Goal: Browse casually

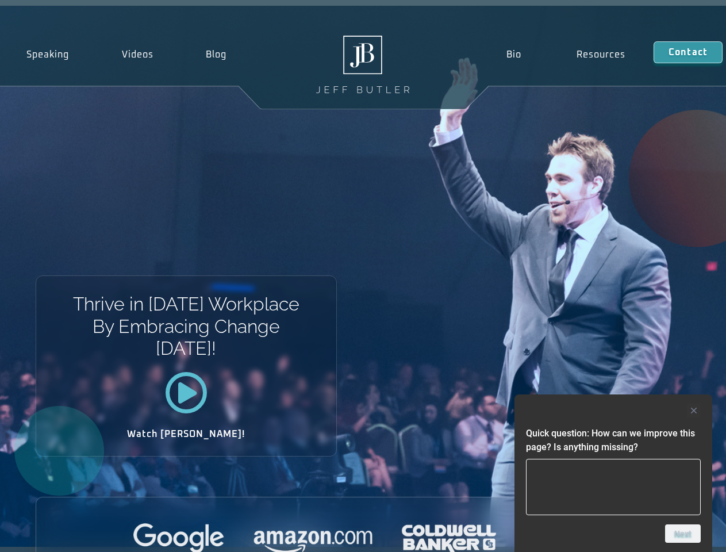
click at [363, 276] on div "Thrive in [DATE] Workplace By Embracing Change [DATE]! Watch [PERSON_NAME]!" at bounding box center [363, 276] width 726 height 541
click at [613, 410] on div at bounding box center [613, 410] width 175 height 14
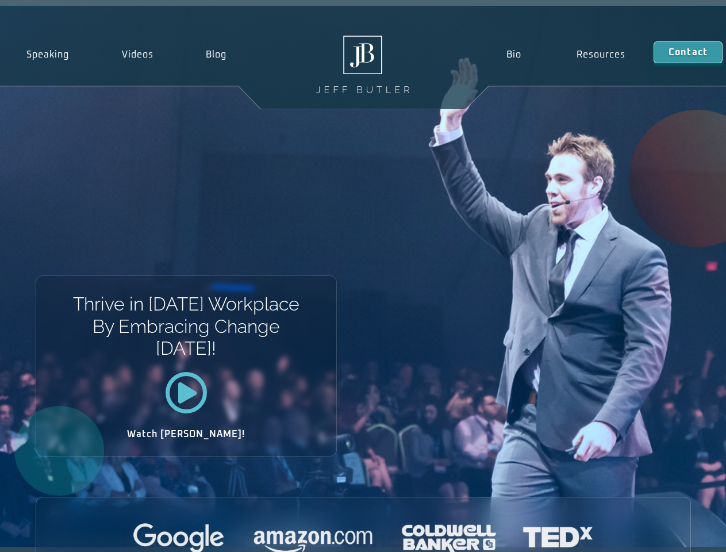
click at [683, 533] on div at bounding box center [363, 539] width 654 height 32
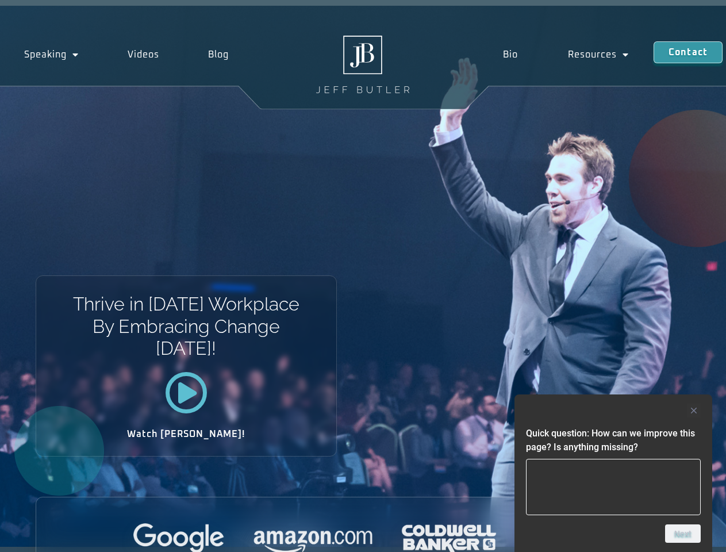
click at [363, 276] on div "Thrive in [DATE] Workplace By Embracing Change [DATE]! Watch [PERSON_NAME]!" at bounding box center [363, 276] width 726 height 541
click at [613, 410] on div at bounding box center [613, 410] width 175 height 14
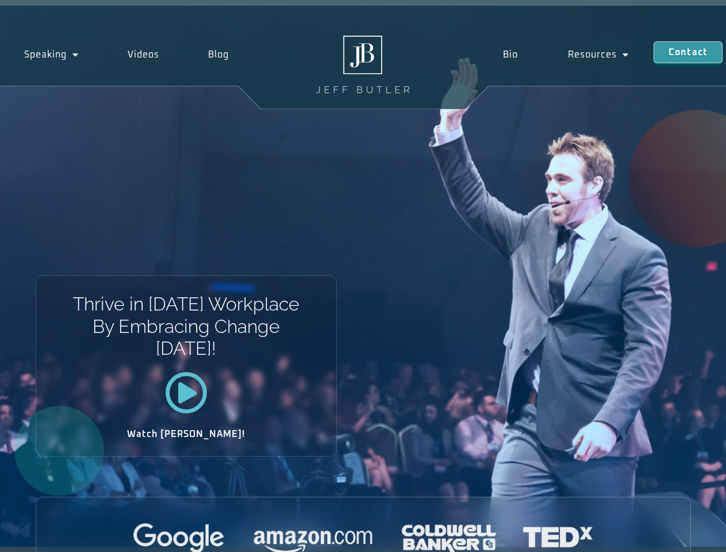
click at [683, 533] on div at bounding box center [363, 539] width 654 height 32
